Goal: Task Accomplishment & Management: Use online tool/utility

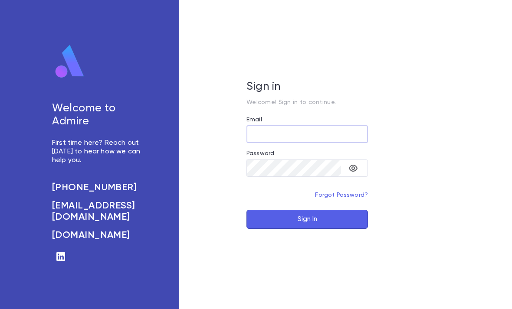
type input "**********"
click at [307, 229] on button "Sign In" at bounding box center [308, 219] width 122 height 19
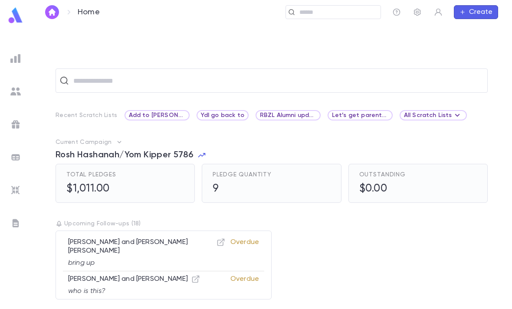
click at [14, 58] on img at bounding box center [15, 58] width 10 height 10
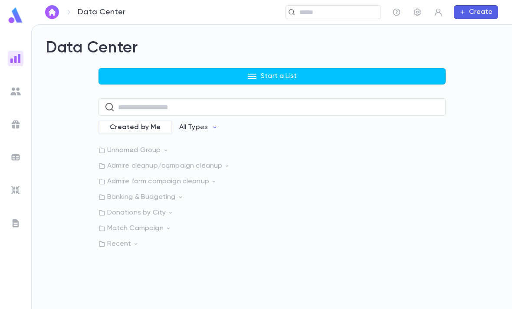
click at [348, 74] on button "Start a List" at bounding box center [272, 76] width 347 height 16
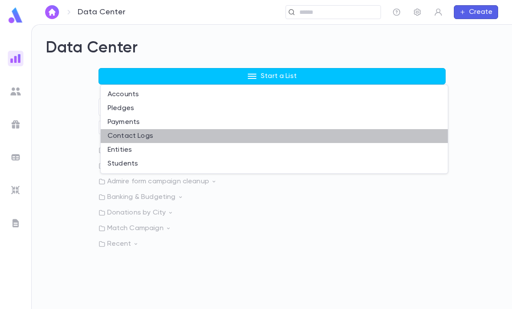
click at [178, 136] on li "Contact Logs" at bounding box center [274, 136] width 347 height 14
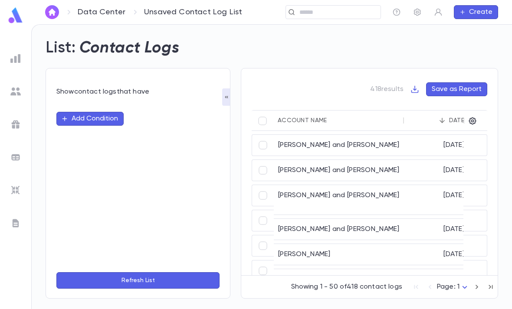
click at [100, 124] on button "Add Condition" at bounding box center [89, 119] width 67 height 14
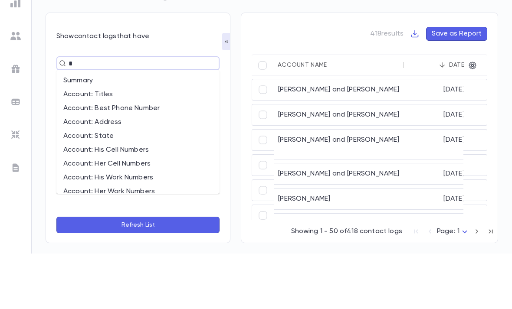
type input "**"
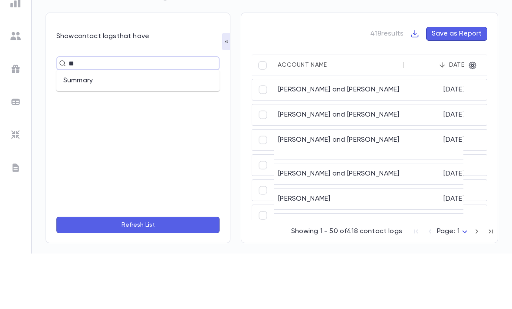
click at [134, 129] on li "Summary" at bounding box center [137, 136] width 163 height 14
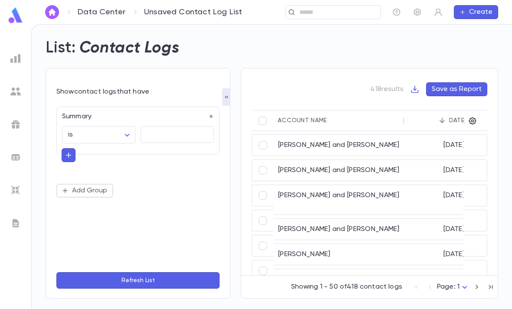
click at [127, 105] on body "Data Center Unsaved Contact Log List ​ Create List: Contact Logs Show contact l…" at bounding box center [256, 166] width 512 height 285
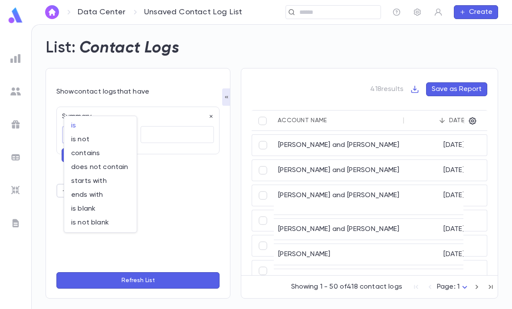
click at [211, 86] on div at bounding box center [256, 154] width 512 height 309
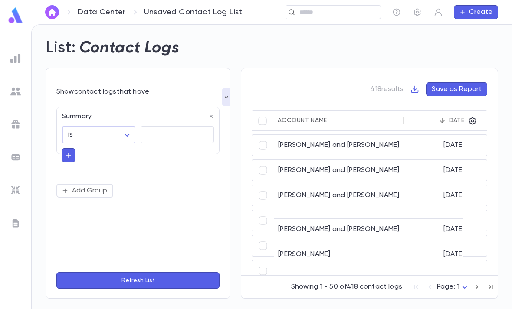
click at [212, 115] on icon "button" at bounding box center [211, 116] width 3 height 3
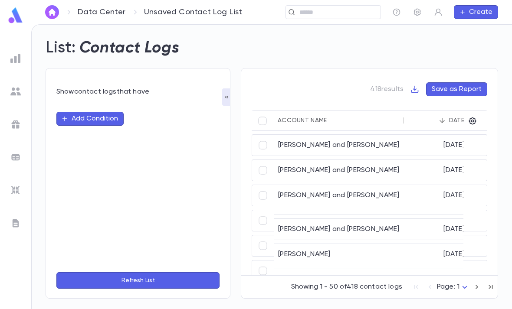
click at [102, 112] on button "Add Condition" at bounding box center [89, 119] width 67 height 14
click at [158, 102] on div "​" at bounding box center [137, 184] width 163 height 164
click at [133, 113] on input "text" at bounding box center [134, 119] width 137 height 12
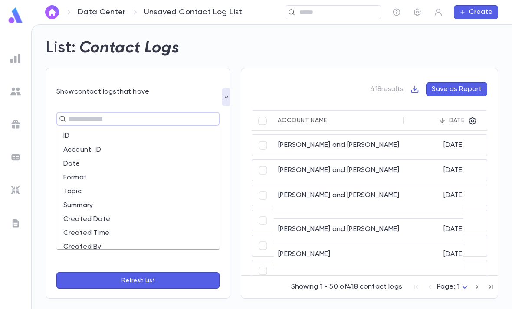
click at [89, 185] on li "Topic" at bounding box center [137, 192] width 163 height 14
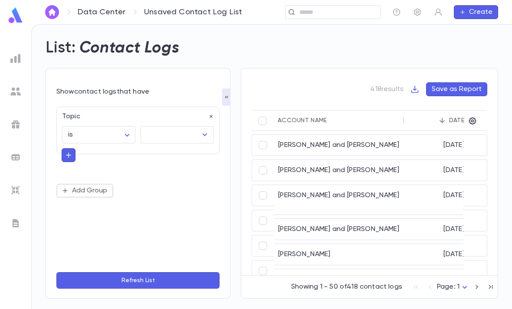
click at [186, 127] on input "text" at bounding box center [171, 135] width 53 height 16
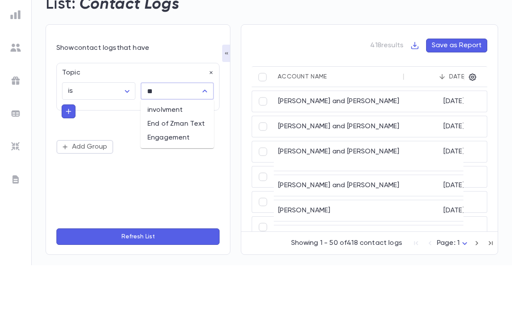
click at [193, 161] on li "End of Zman Text" at bounding box center [177, 168] width 73 height 14
type input "**********"
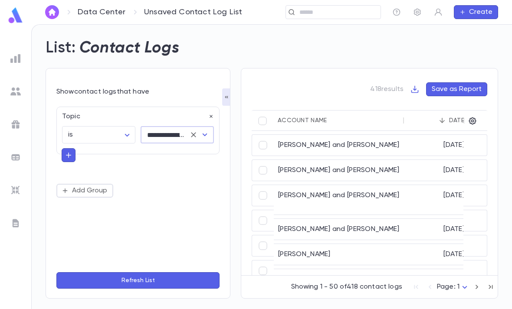
click at [177, 278] on button "Refresh List" at bounding box center [137, 281] width 163 height 16
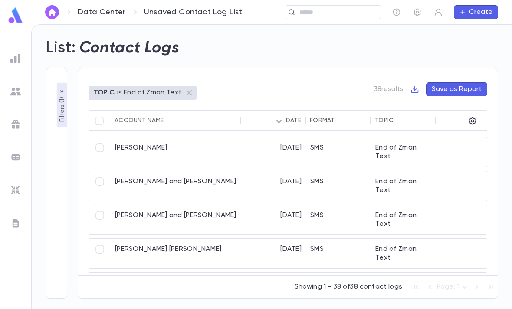
scroll to position [1114, 0]
